Goal: Find specific fact: Find specific fact

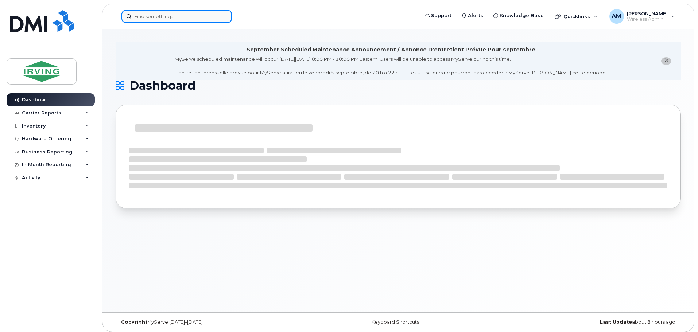
click at [163, 20] on input at bounding box center [176, 16] width 110 height 13
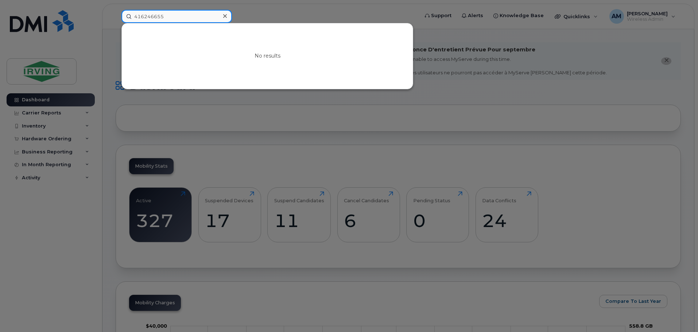
type input "4162466556"
drag, startPoint x: 171, startPoint y: 15, endPoint x: 130, endPoint y: 16, distance: 40.8
click at [130, 16] on input "4162466556" at bounding box center [176, 16] width 110 height 13
click at [157, 13] on input at bounding box center [176, 16] width 110 height 13
paste input "4162466556"
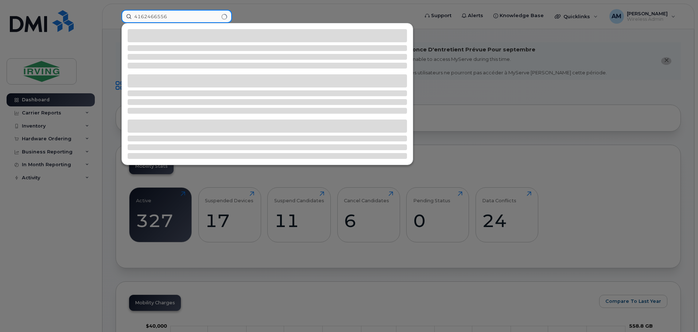
type input "4162466556"
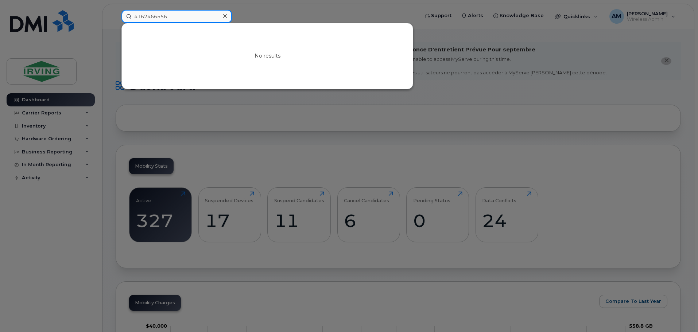
drag, startPoint x: 172, startPoint y: 13, endPoint x: 135, endPoint y: 15, distance: 36.9
click at [135, 15] on input "4162466556" at bounding box center [176, 16] width 110 height 13
click at [227, 17] on div at bounding box center [224, 16] width 11 height 11
